Goal: Task Accomplishment & Management: Manage account settings

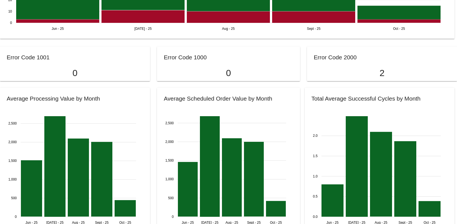
scroll to position [473, 0]
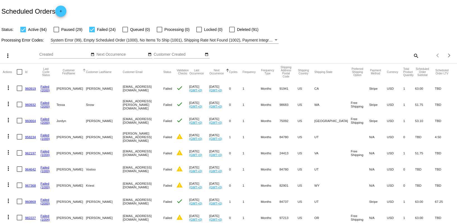
click at [66, 71] on button "Customer FirstName" at bounding box center [69, 72] width 25 height 6
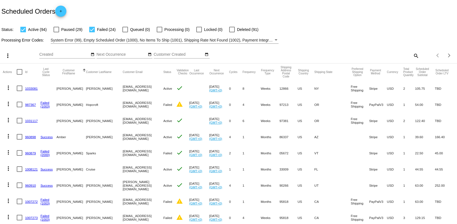
click at [417, 54] on mat-icon "search" at bounding box center [416, 55] width 7 height 9
click at [339, 55] on input "Search" at bounding box center [362, 54] width 114 height 4
paste input "Annie Wagner"
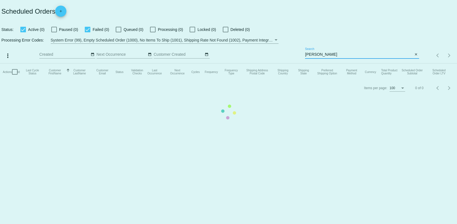
type input "Annie"
